Goal: Information Seeking & Learning: Check status

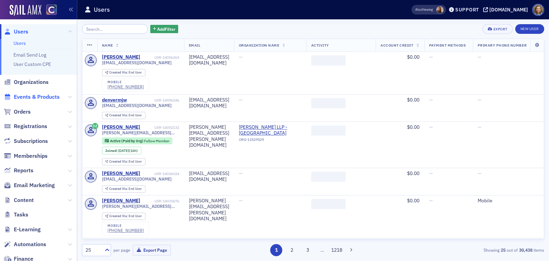
click at [37, 97] on span "Events & Products" at bounding box center [37, 97] width 46 height 8
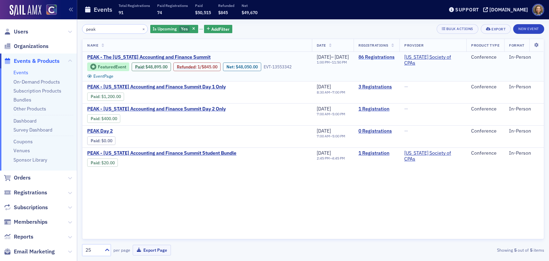
type input "peak"
click at [386, 58] on link "86 Registrations" at bounding box center [377, 57] width 36 height 6
